Goal: Task Accomplishment & Management: Manage account settings

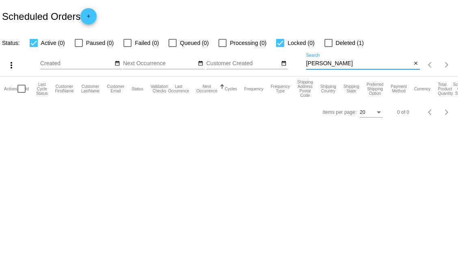
click at [332, 65] on input "walsh" at bounding box center [358, 63] width 105 height 6
type input "w"
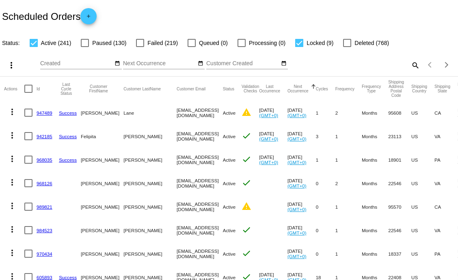
click at [411, 66] on mat-icon "search" at bounding box center [415, 65] width 10 height 13
click at [333, 65] on input "Search" at bounding box center [363, 63] width 114 height 6
type input "[PERSON_NAME]"
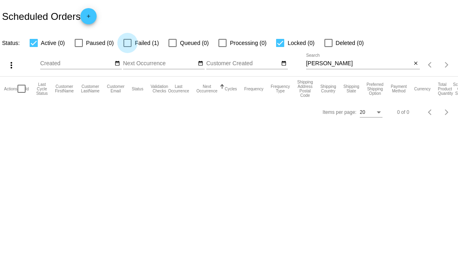
click at [128, 41] on div at bounding box center [127, 43] width 8 height 8
click at [127, 47] on input "Failed (1)" at bounding box center [127, 47] width 0 height 0
checkbox input "true"
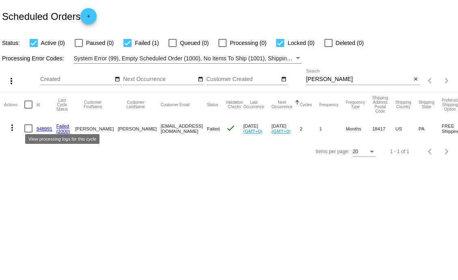
click at [68, 128] on link "Failed" at bounding box center [62, 125] width 13 height 5
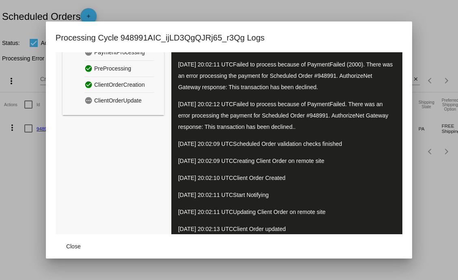
scroll to position [65, 0]
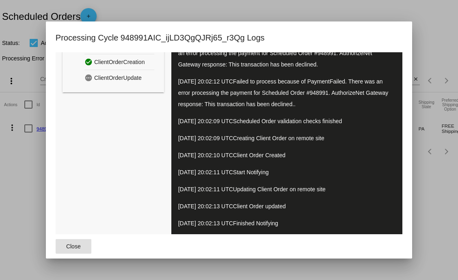
click at [74, 251] on button "Close" at bounding box center [74, 246] width 36 height 15
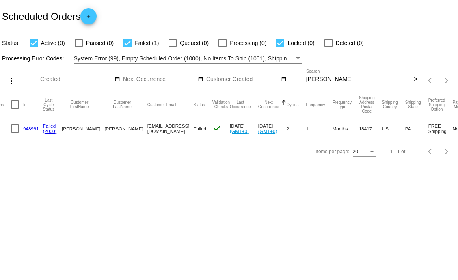
scroll to position [0, 0]
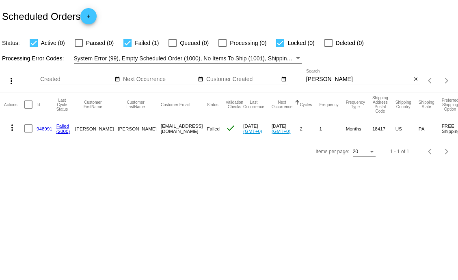
drag, startPoint x: 42, startPoint y: 124, endPoint x: 43, endPoint y: 132, distance: 8.2
click at [43, 132] on mat-cell "948991" at bounding box center [47, 129] width 20 height 24
click at [42, 130] on link "948991" at bounding box center [45, 128] width 16 height 5
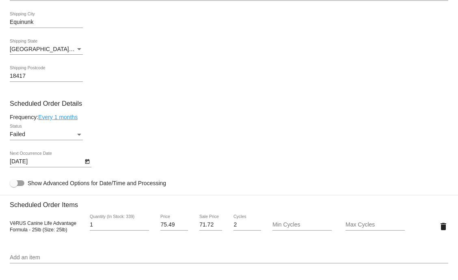
scroll to position [411, 0]
click at [64, 138] on div "Failed" at bounding box center [43, 134] width 66 height 6
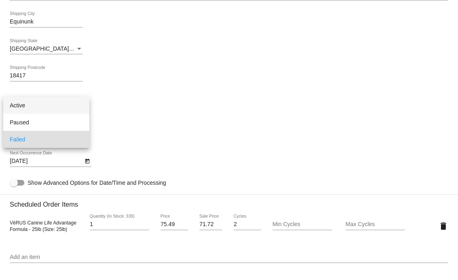
click at [79, 106] on span "Active" at bounding box center [46, 105] width 73 height 17
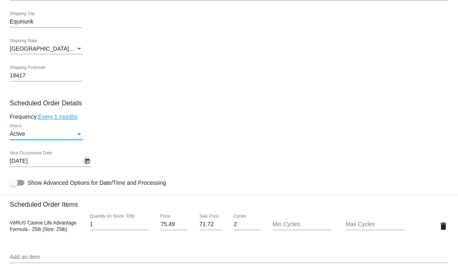
click at [87, 166] on icon "Open calendar" at bounding box center [87, 162] width 6 height 10
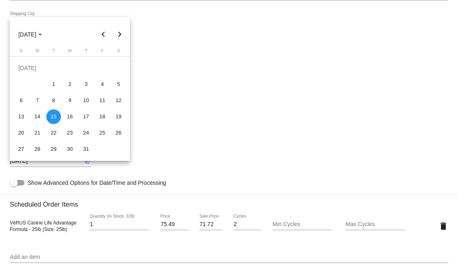
click at [211, 147] on div at bounding box center [229, 140] width 458 height 280
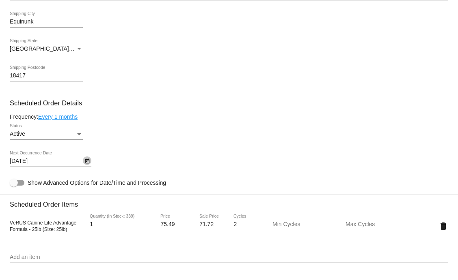
click at [87, 164] on icon "Open calendar" at bounding box center [87, 161] width 4 height 5
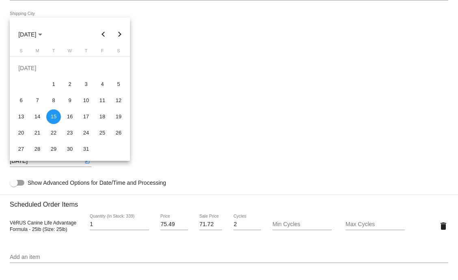
click at [158, 102] on div at bounding box center [229, 140] width 458 height 280
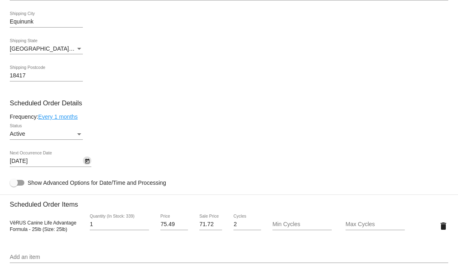
click at [89, 166] on icon "Open calendar" at bounding box center [87, 162] width 6 height 10
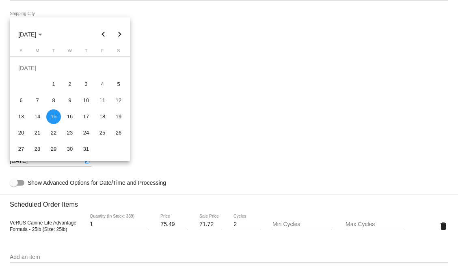
click at [117, 32] on button "Next month" at bounding box center [120, 34] width 16 height 16
click at [84, 135] on div "28" at bounding box center [86, 133] width 15 height 15
type input "[DATE]"
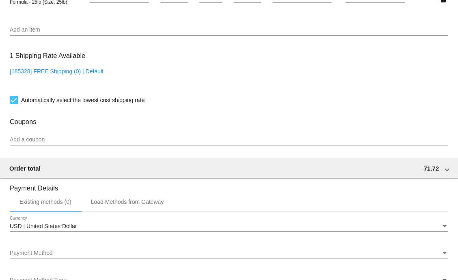
scroll to position [638, 0]
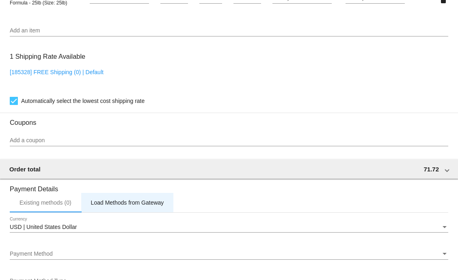
click at [149, 206] on div "Load Methods from Gateway" at bounding box center [127, 203] width 73 height 6
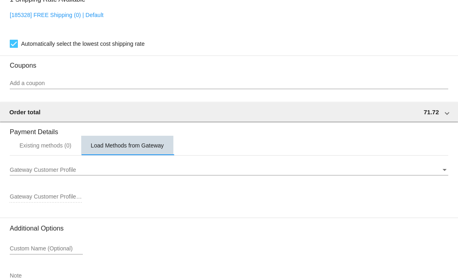
scroll to position [702, 0]
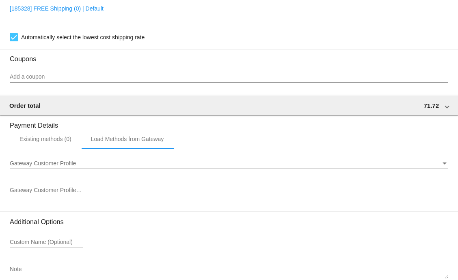
click at [41, 142] on div "Existing methods (0)" at bounding box center [45, 139] width 52 height 6
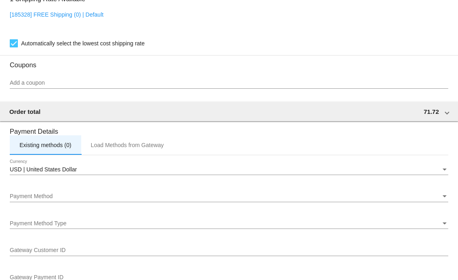
scroll to position [686, 0]
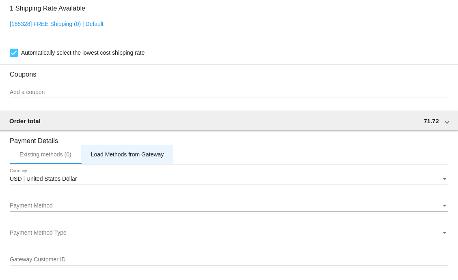
click at [144, 158] on div "Load Methods from Gateway" at bounding box center [127, 154] width 73 height 6
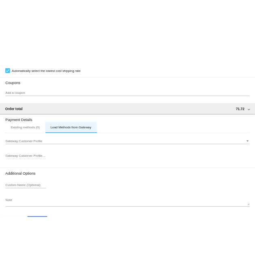
scroll to position [719, 0]
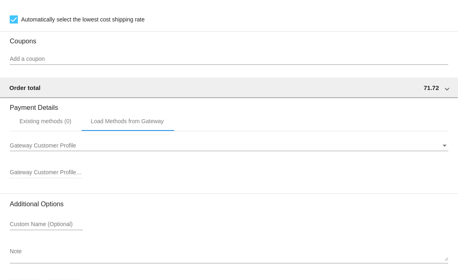
click at [252, 149] on div "Gateway Customer Profile" at bounding box center [225, 146] width 431 height 6
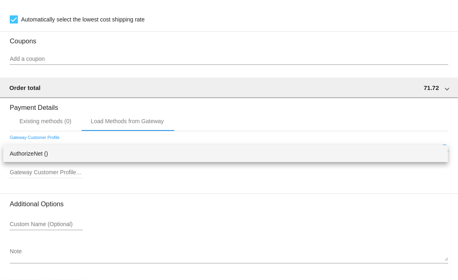
click at [55, 150] on span "AuthorizeNet ()" at bounding box center [225, 153] width 431 height 17
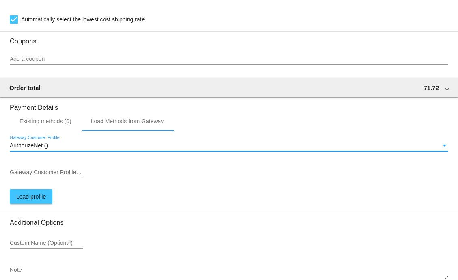
click at [180, 149] on div "AuthorizeNet ()" at bounding box center [225, 146] width 431 height 6
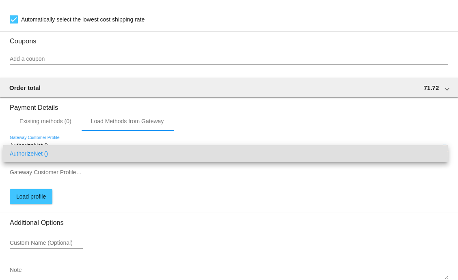
click at [175, 189] on div at bounding box center [229, 140] width 458 height 280
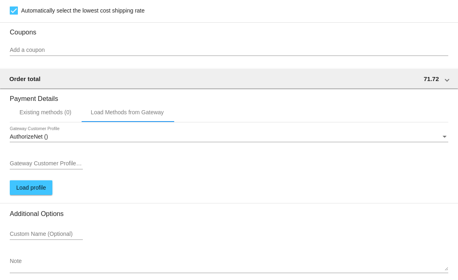
scroll to position [775, 0]
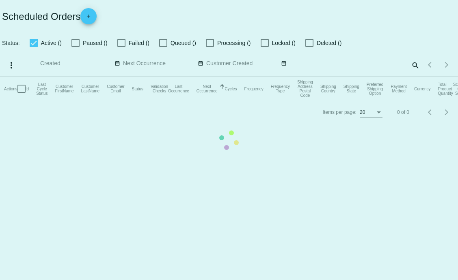
checkbox input "true"
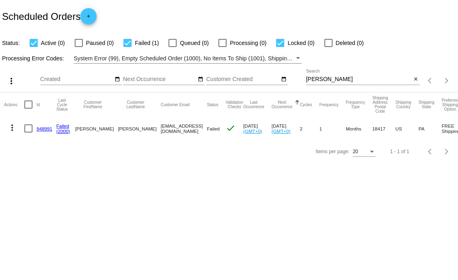
click at [41, 127] on link "948991" at bounding box center [45, 128] width 16 height 5
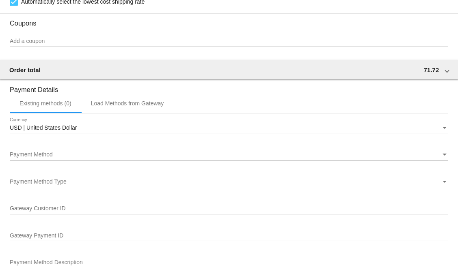
scroll to position [805, 0]
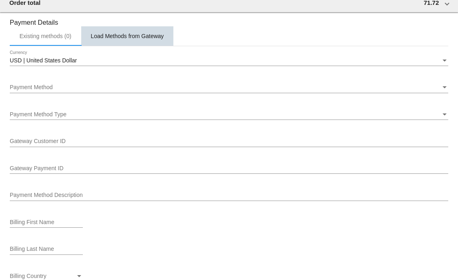
click at [134, 39] on div "Load Methods from Gateway" at bounding box center [127, 36] width 73 height 6
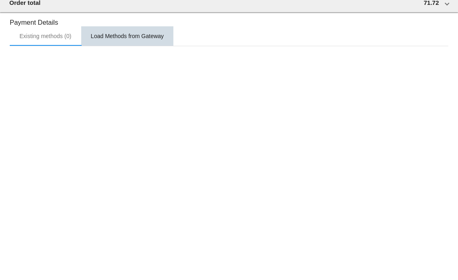
scroll to position [756, 0]
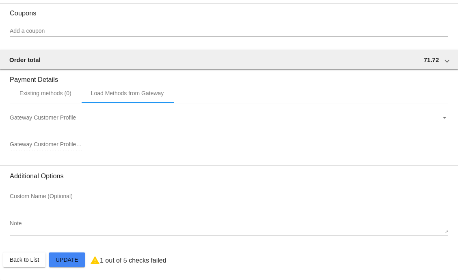
click at [66, 121] on div "Gateway Customer Profile Gateway Customer Profile" at bounding box center [229, 116] width 438 height 16
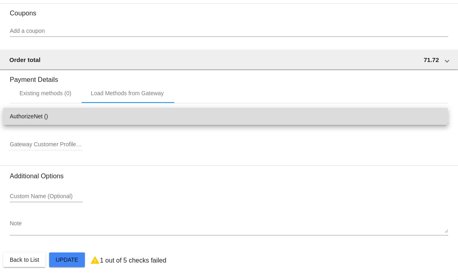
click at [64, 117] on span "AuthorizeNet ()" at bounding box center [225, 116] width 431 height 17
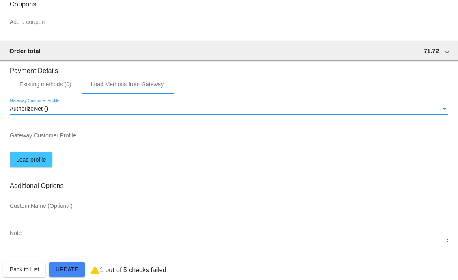
click at [70, 139] on input "Gateway Customer Profile ID" at bounding box center [46, 136] width 73 height 6
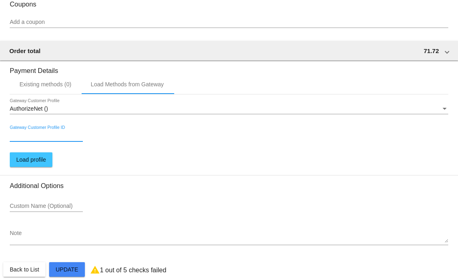
paste input "1323139678"
type input "1323139678"
click at [17, 163] on span "Load profile" at bounding box center [31, 160] width 30 height 6
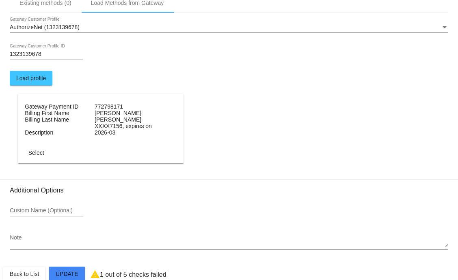
scroll to position [838, 0]
click at [35, 157] on button "Select" at bounding box center [36, 153] width 36 height 15
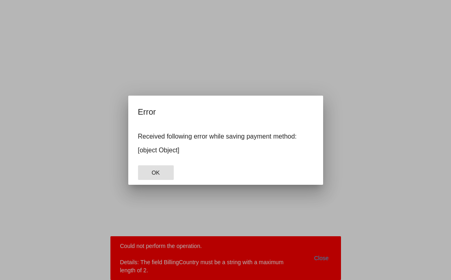
click at [157, 172] on span "OK" at bounding box center [155, 173] width 8 height 6
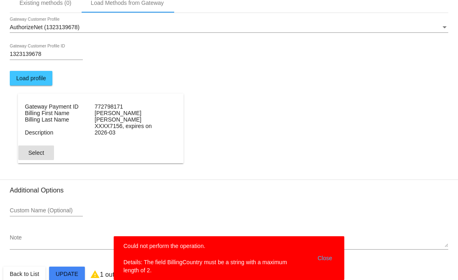
click at [43, 156] on span "Select" at bounding box center [36, 153] width 16 height 6
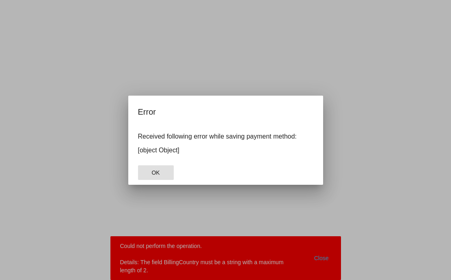
click at [162, 177] on button "OK" at bounding box center [156, 173] width 36 height 15
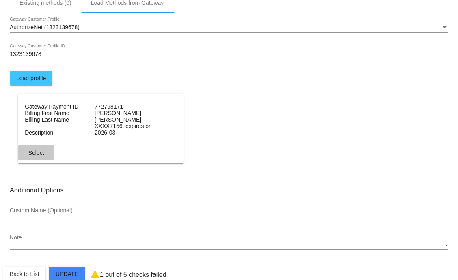
click at [40, 156] on span "Select" at bounding box center [36, 153] width 16 height 6
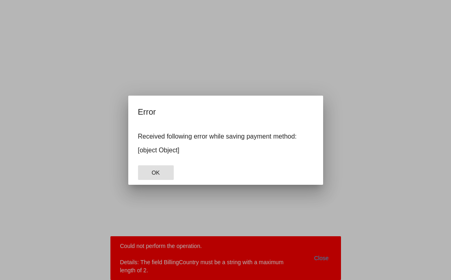
click at [157, 172] on span "OK" at bounding box center [155, 173] width 8 height 6
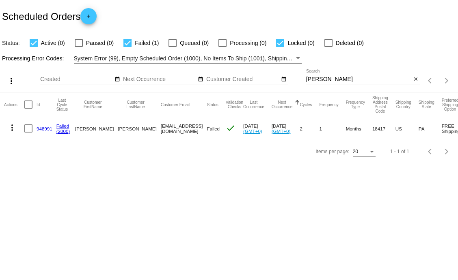
click at [41, 127] on link "948991" at bounding box center [45, 128] width 16 height 5
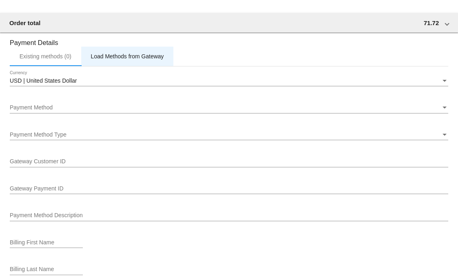
click at [128, 60] on div "Load Methods from Gateway" at bounding box center [127, 56] width 73 height 6
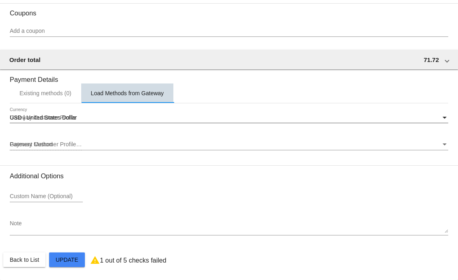
scroll to position [756, 0]
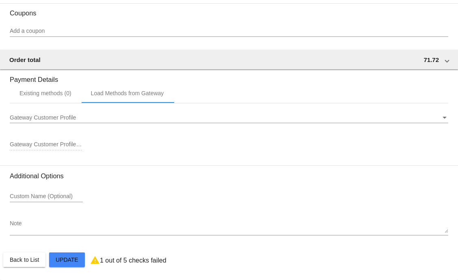
click at [73, 116] on span "Gateway Customer Profile" at bounding box center [43, 117] width 66 height 6
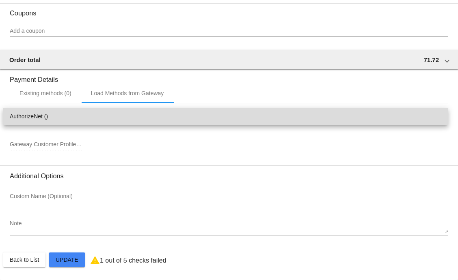
click at [63, 119] on span "AuthorizeNet ()" at bounding box center [225, 116] width 431 height 17
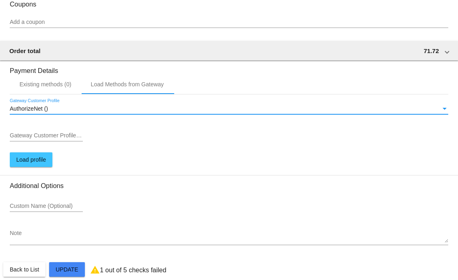
click at [58, 139] on input "Gateway Customer Profile ID" at bounding box center [46, 136] width 73 height 6
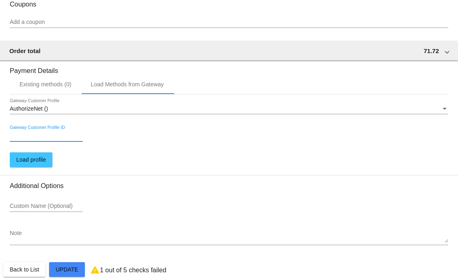
click at [42, 139] on input "Gateway Customer Profile ID" at bounding box center [46, 136] width 73 height 6
paste input "1323139678"
type input "1323139678"
click at [11, 157] on div "AuthorizeNet (1323139678) Gateway Customer Profile 1323139678 Gateway Customer …" at bounding box center [229, 135] width 438 height 81
click at [33, 163] on span "Load profile" at bounding box center [31, 160] width 30 height 6
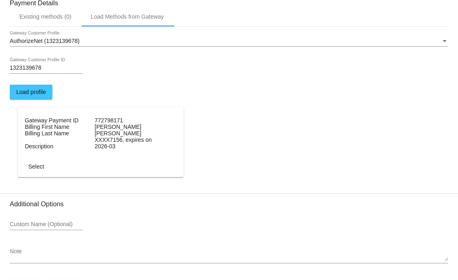
scroll to position [863, 0]
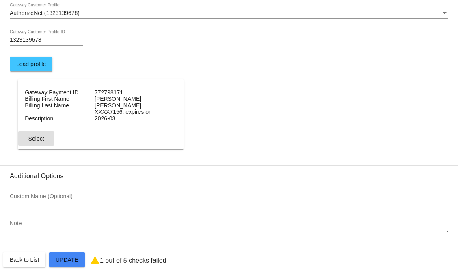
click at [37, 133] on button "Select" at bounding box center [36, 138] width 36 height 15
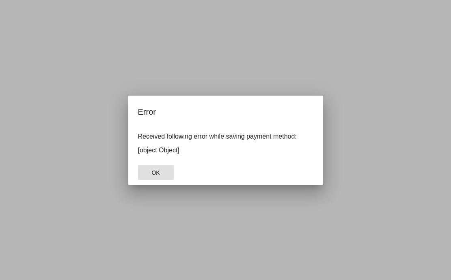
click at [156, 172] on span "OK" at bounding box center [155, 173] width 8 height 6
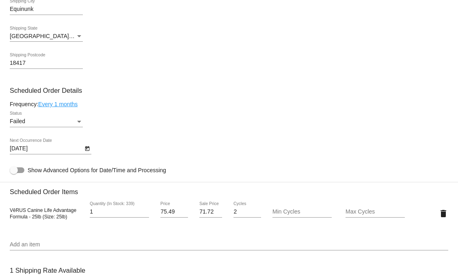
scroll to position [424, 0]
click at [71, 125] on div "Failed" at bounding box center [43, 121] width 66 height 6
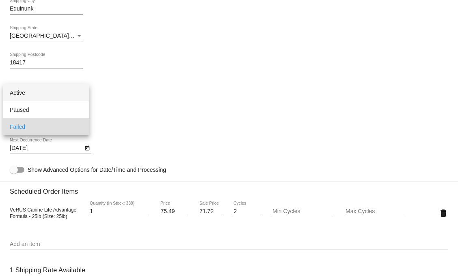
click at [46, 92] on span "Active" at bounding box center [46, 92] width 73 height 17
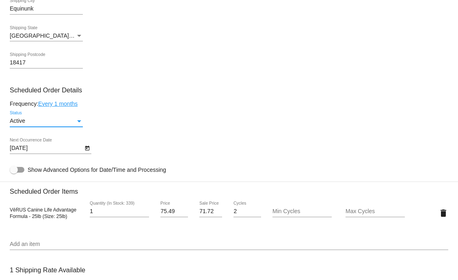
click at [87, 151] on icon "Open calendar" at bounding box center [87, 148] width 4 height 5
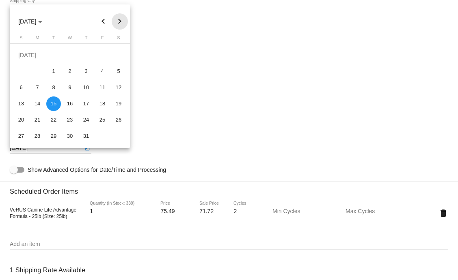
click at [118, 19] on button "Next month" at bounding box center [120, 21] width 16 height 16
click at [83, 121] on div "28" at bounding box center [86, 120] width 15 height 15
type input "[DATE]"
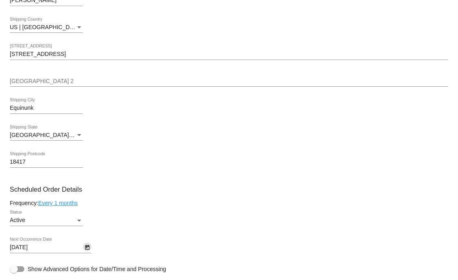
scroll to position [326, 0]
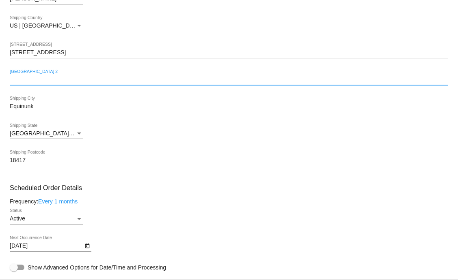
click at [19, 83] on input "[GEOGRAPHIC_DATA] 2" at bounding box center [229, 80] width 438 height 6
type input "Apt 01"
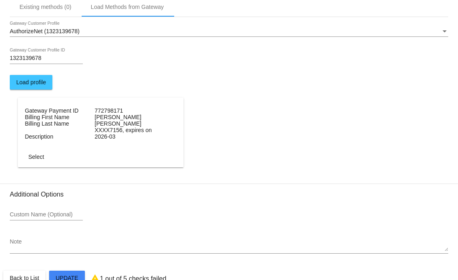
scroll to position [863, 0]
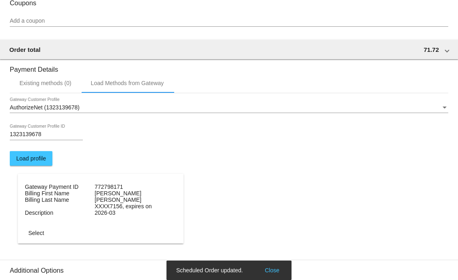
scroll to position [758, 0]
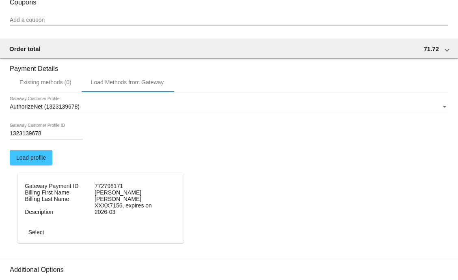
click at [116, 202] on dt "QUINN" at bounding box center [129, 199] width 68 height 6
click at [32, 237] on button "Select" at bounding box center [36, 232] width 36 height 15
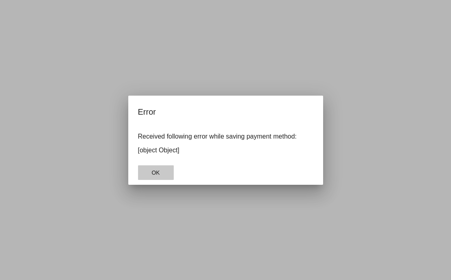
click at [156, 177] on button "OK" at bounding box center [156, 173] width 36 height 15
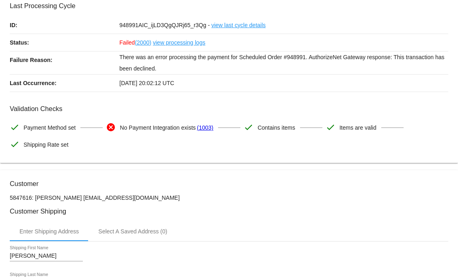
scroll to position [0, 0]
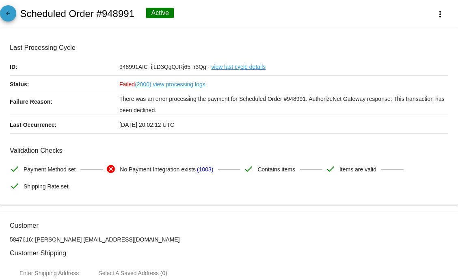
click at [11, 15] on mat-icon "arrow_back" at bounding box center [8, 16] width 10 height 10
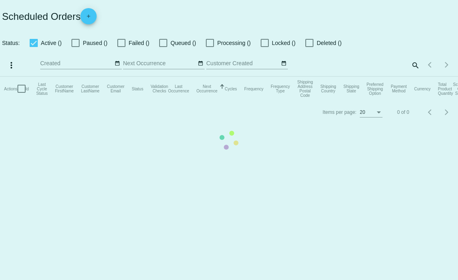
checkbox input "true"
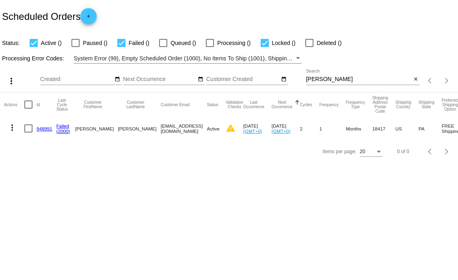
click at [13, 127] on mat-icon "more_vert" at bounding box center [12, 128] width 10 height 10
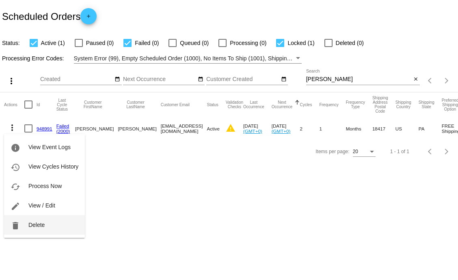
click at [31, 226] on span "Delete" at bounding box center [36, 225] width 16 height 6
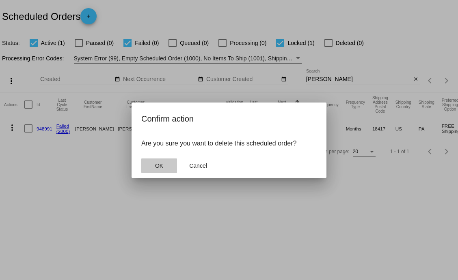
click at [150, 162] on button "OK" at bounding box center [159, 166] width 36 height 15
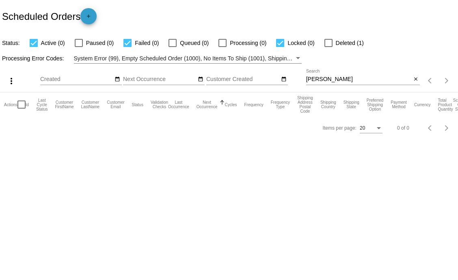
click at [89, 16] on mat-icon "add" at bounding box center [89, 18] width 10 height 10
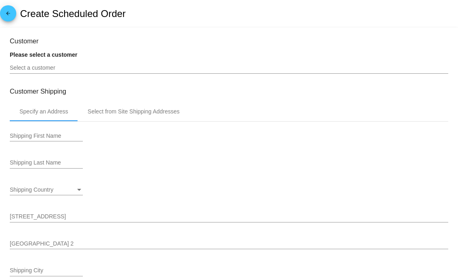
type input "[DATE]"
click at [54, 69] on input "Select a customer" at bounding box center [229, 68] width 438 height 6
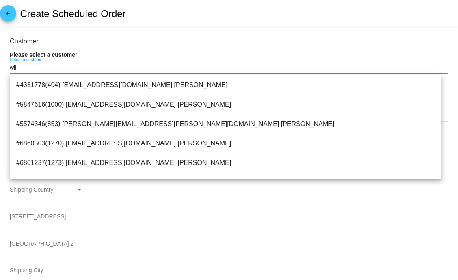
scroll to position [93, 0]
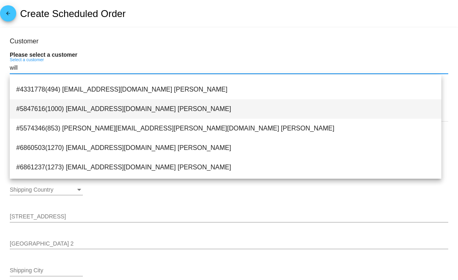
type input "will"
click at [160, 112] on span "#5847616(1000) [EMAIL_ADDRESS][DOMAIN_NAME] [PERSON_NAME]" at bounding box center [225, 108] width 418 height 19
type input "[PERSON_NAME]"
type input "[STREET_ADDRESS]"
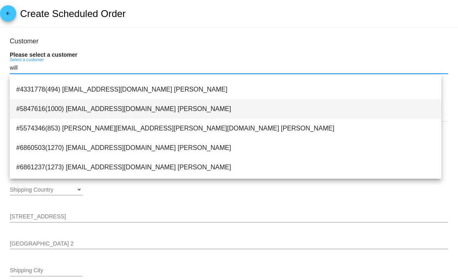
type input "Equinunk"
type input "18417"
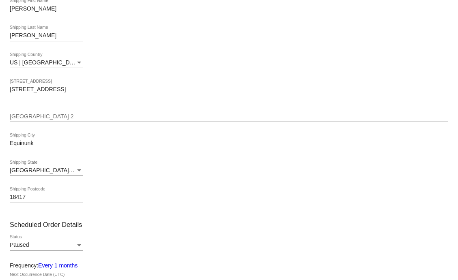
scroll to position [122, 0]
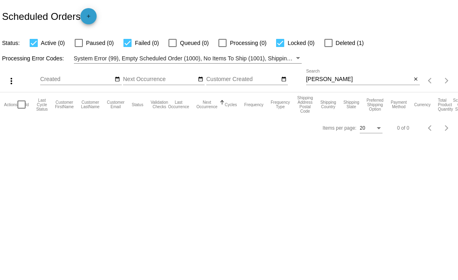
click at [88, 21] on mat-icon "add" at bounding box center [89, 18] width 10 height 10
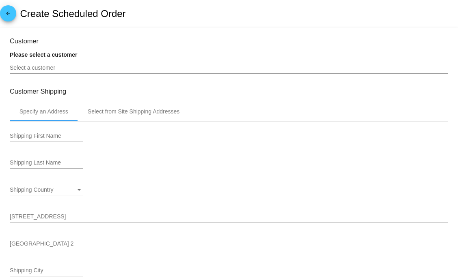
type input "[DATE]"
click at [67, 67] on input "Select a customer" at bounding box center [229, 68] width 438 height 6
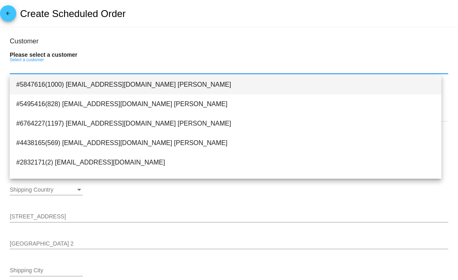
click at [94, 87] on span "#5847616(1000) [EMAIL_ADDRESS][DOMAIN_NAME] [PERSON_NAME]" at bounding box center [225, 84] width 418 height 19
type input "[PERSON_NAME]"
type input "[STREET_ADDRESS]"
type input "Equinunk"
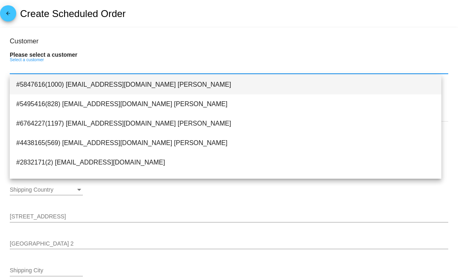
type input "18417"
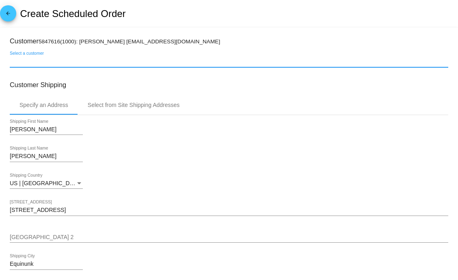
click at [251, 155] on div "[PERSON_NAME] Shipping Last Name" at bounding box center [229, 157] width 438 height 23
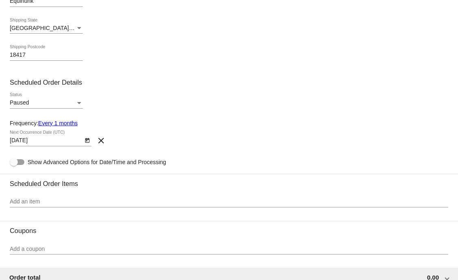
scroll to position [264, 0]
click at [58, 105] on div "Paused" at bounding box center [43, 102] width 66 height 6
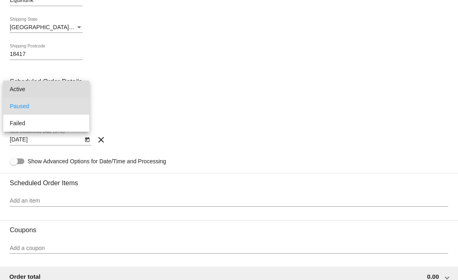
click at [51, 88] on span "Active" at bounding box center [46, 89] width 73 height 17
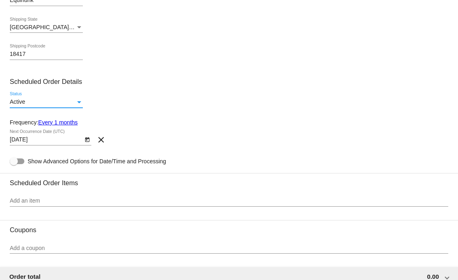
click at [86, 142] on icon "Open calendar" at bounding box center [87, 140] width 4 height 5
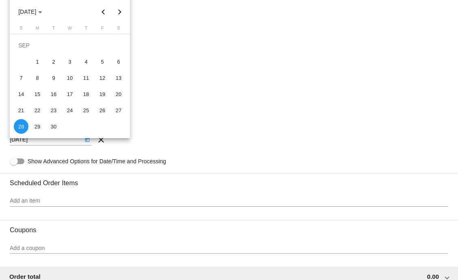
click at [101, 11] on button "Previous month" at bounding box center [103, 12] width 16 height 16
click at [82, 111] on div "28" at bounding box center [86, 110] width 15 height 15
type input "[DATE]"
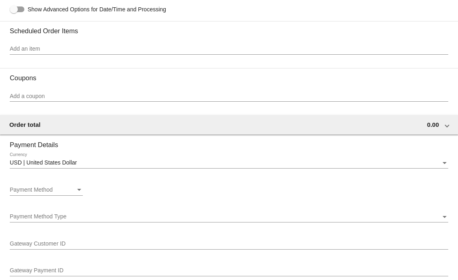
scroll to position [417, 0]
click at [119, 52] on input "Add an item" at bounding box center [229, 48] width 438 height 6
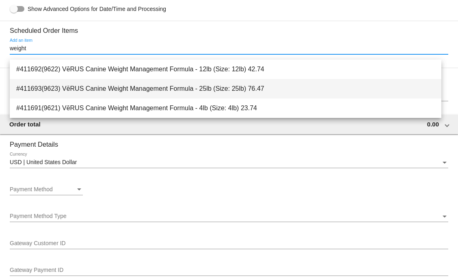
type input "weight"
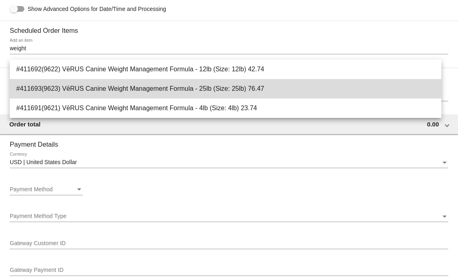
click at [207, 89] on span "#411693(9623) VēRUS Canine Weight Management Formula - 25lb (Size: 25lb) 76.47" at bounding box center [225, 88] width 418 height 19
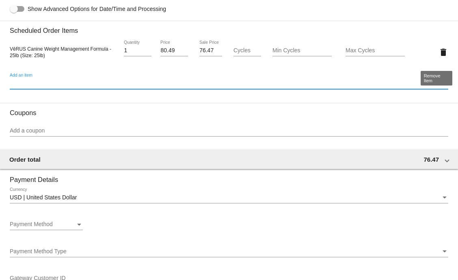
click at [438, 57] on mat-icon "delete" at bounding box center [443, 52] width 10 height 10
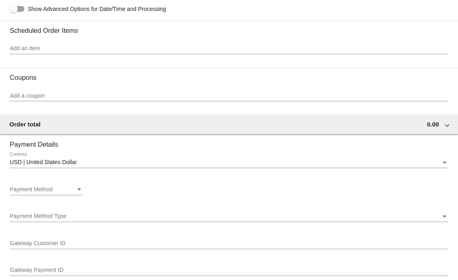
click at [29, 52] on input "Add an item" at bounding box center [229, 48] width 438 height 6
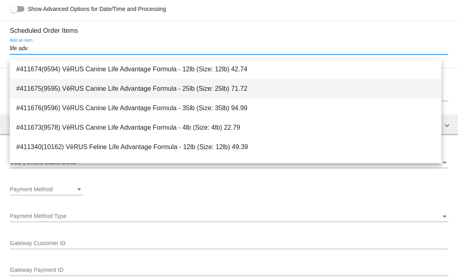
type input "life adv"
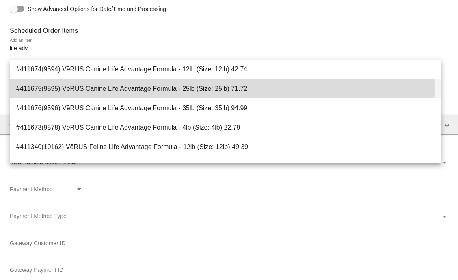
click at [138, 89] on span "#411675(9595) VēRUS Canine Life Advantage Formula - 25lb (Size: 25lb) 71.72" at bounding box center [225, 88] width 418 height 19
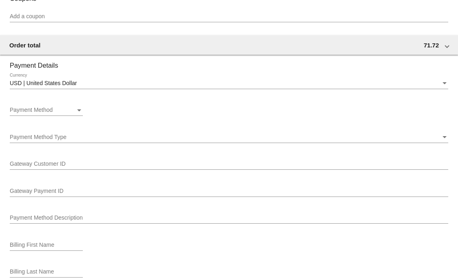
scroll to position [529, 0]
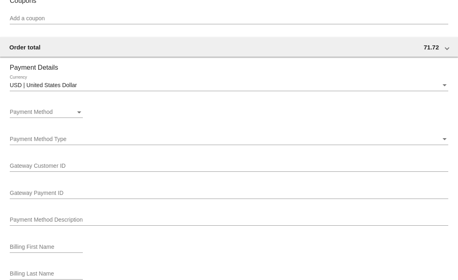
click at [65, 116] on div "Payment Method" at bounding box center [43, 112] width 66 height 6
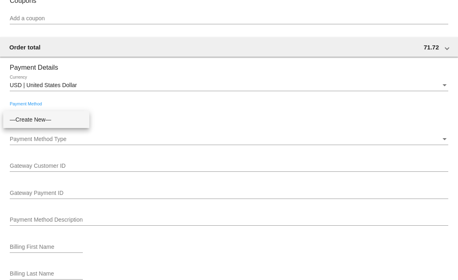
click at [52, 117] on span "—Create New—" at bounding box center [46, 119] width 73 height 17
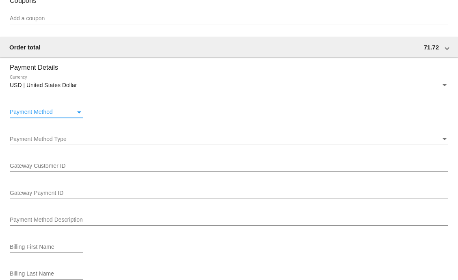
click at [79, 143] on div "Payment Method Type" at bounding box center [225, 139] width 431 height 6
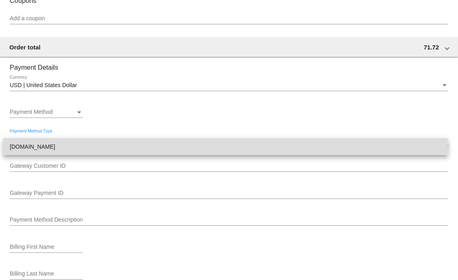
click at [62, 146] on span "[DOMAIN_NAME]" at bounding box center [225, 146] width 431 height 17
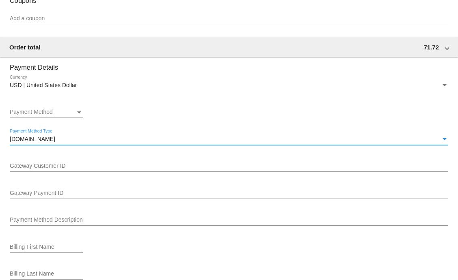
click at [74, 170] on input "Gateway Customer ID" at bounding box center [229, 166] width 438 height 6
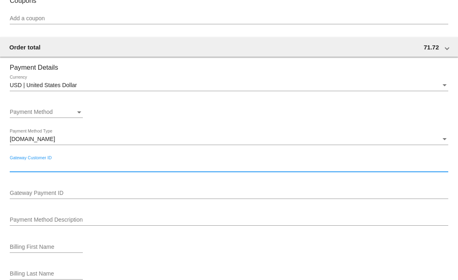
paste input "1323139678"
type input "1323139678"
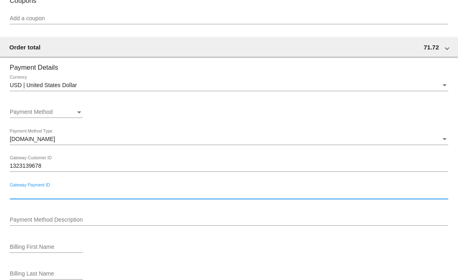
click at [43, 197] on input "Gateway Payment ID" at bounding box center [229, 193] width 438 height 6
paste input "772798171"
type input "772798171"
click at [47, 224] on input "Payment Method Description" at bounding box center [229, 220] width 438 height 6
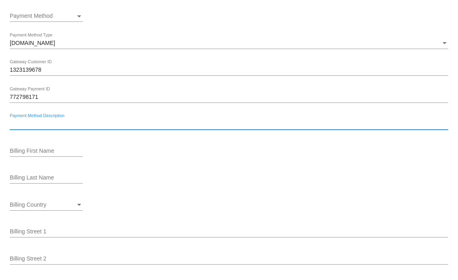
scroll to position [633, 0]
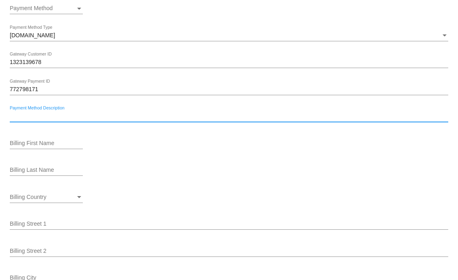
click at [63, 147] on input "Billing First Name" at bounding box center [46, 143] width 73 height 6
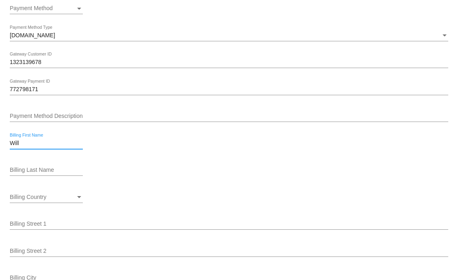
type input "[PERSON_NAME]"
type input "[STREET_ADDRESS]"
type input "Equinunk"
type input "18417"
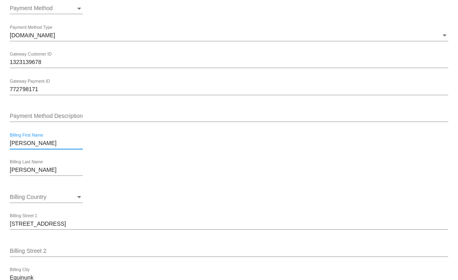
type input "[PERSON_NAME]"
type input "Lot 12"
type input "[US_STATE]"
click at [49, 201] on div "Billing Country" at bounding box center [43, 197] width 66 height 6
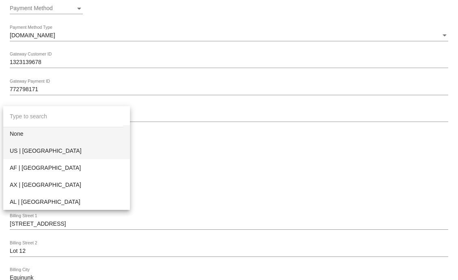
click at [26, 149] on span "US | [GEOGRAPHIC_DATA]" at bounding box center [67, 150] width 114 height 17
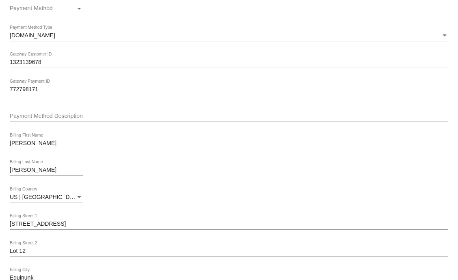
click at [128, 183] on div "[PERSON_NAME] Billing Last Name" at bounding box center [229, 171] width 438 height 23
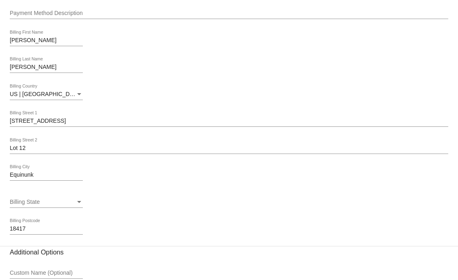
scroll to position [736, 0]
click at [55, 205] on div "Billing State" at bounding box center [43, 202] width 66 height 6
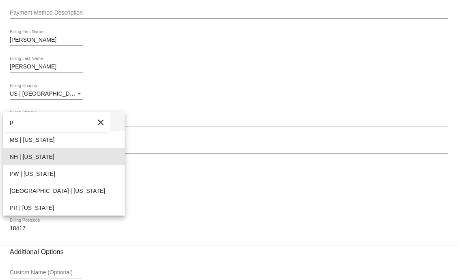
scroll to position [34, 0]
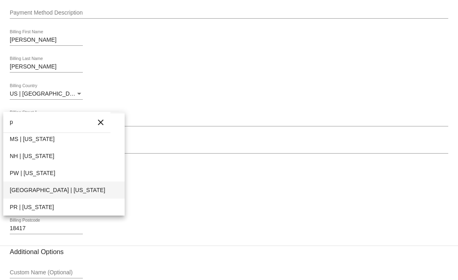
type input "p"
click at [47, 191] on span "[GEOGRAPHIC_DATA] | [US_STATE]" at bounding box center [64, 190] width 108 height 17
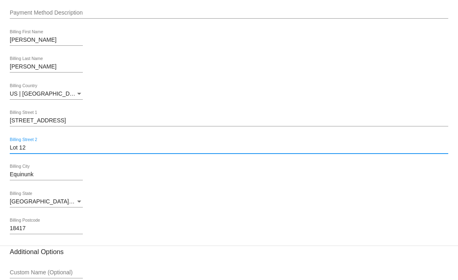
click at [27, 151] on input "Lot 12" at bounding box center [229, 148] width 438 height 6
type input "L"
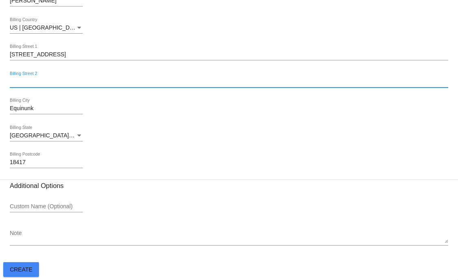
scroll to position [814, 0]
click at [28, 273] on span "Create" at bounding box center [21, 270] width 23 height 6
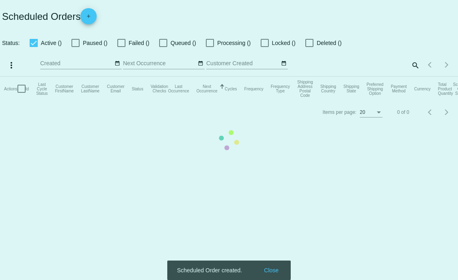
checkbox input "true"
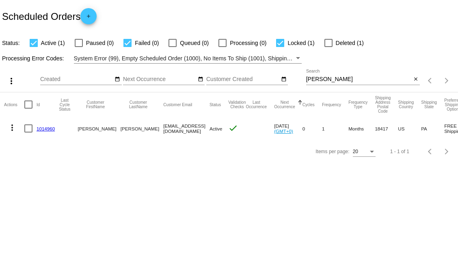
click at [11, 127] on mat-icon "more_vert" at bounding box center [12, 128] width 10 height 10
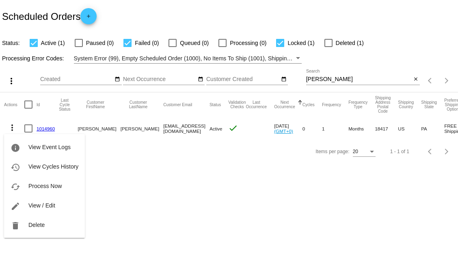
click at [42, 128] on div "info View Event Logs history View Cycles History cached Process Now edit View /…" at bounding box center [44, 178] width 81 height 119
click at [102, 182] on div at bounding box center [229, 140] width 458 height 280
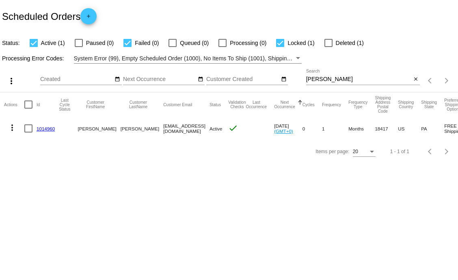
click at [50, 128] on link "1014960" at bounding box center [46, 128] width 18 height 5
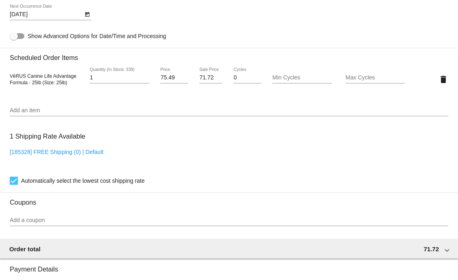
scroll to position [639, 0]
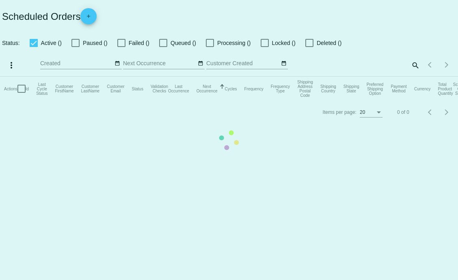
checkbox input "true"
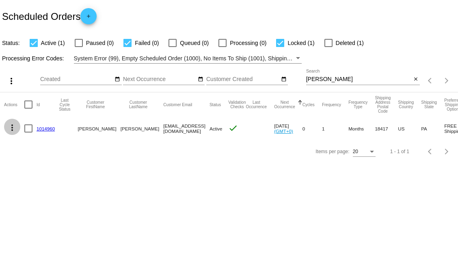
click at [12, 130] on mat-icon "more_vert" at bounding box center [12, 128] width 10 height 10
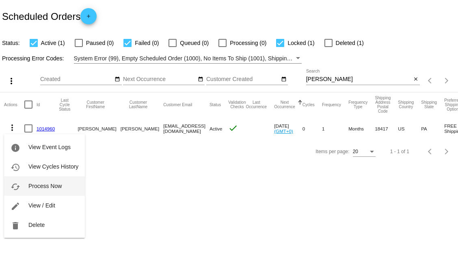
click at [46, 187] on span "Process Now" at bounding box center [44, 186] width 33 height 6
